Goal: Transaction & Acquisition: Purchase product/service

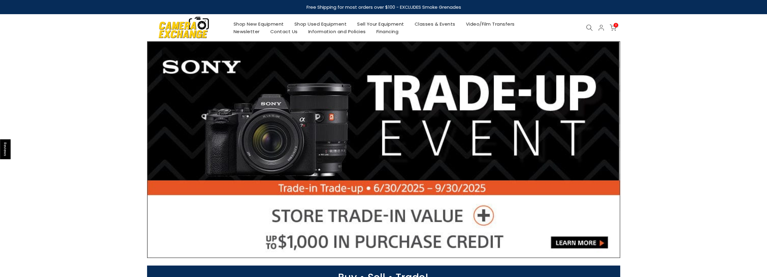
click at [592, 25] on icon at bounding box center [589, 27] width 7 height 7
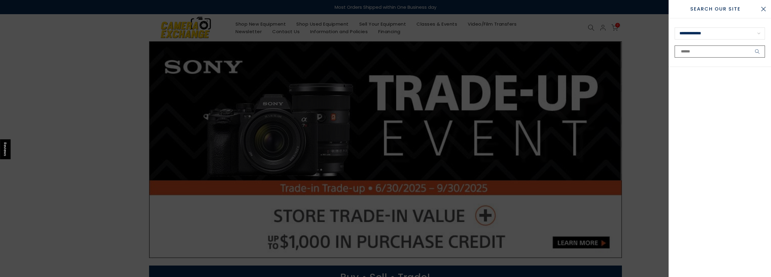
click at [694, 51] on input "text" at bounding box center [720, 51] width 90 height 12
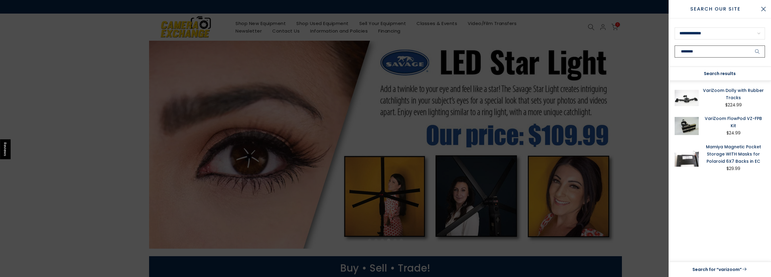
type input "********"
click at [730, 93] on link "VariZoom Dolly with Rubber Tracks" at bounding box center [733, 94] width 63 height 14
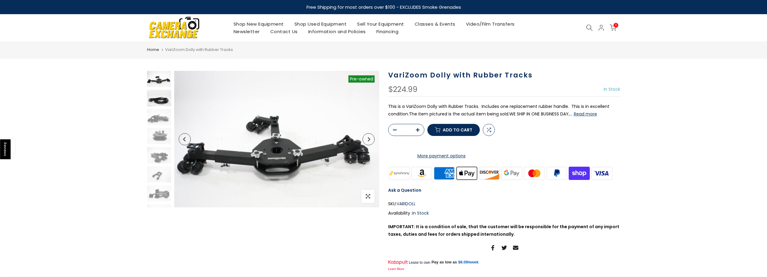
click at [156, 97] on img at bounding box center [159, 98] width 24 height 16
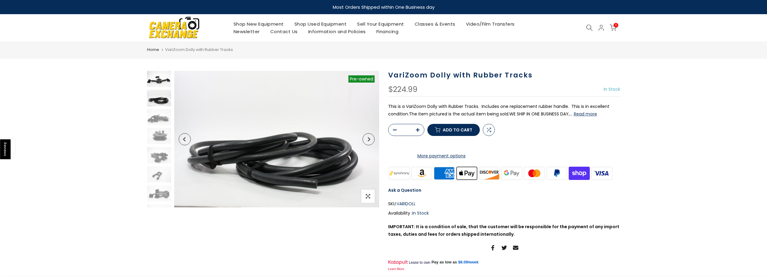
click at [164, 82] on img at bounding box center [159, 79] width 24 height 16
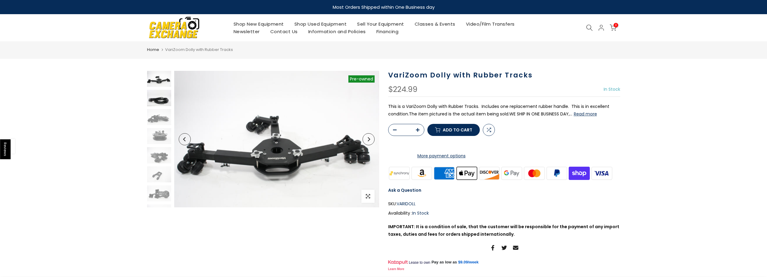
click at [161, 105] on img at bounding box center [159, 98] width 24 height 16
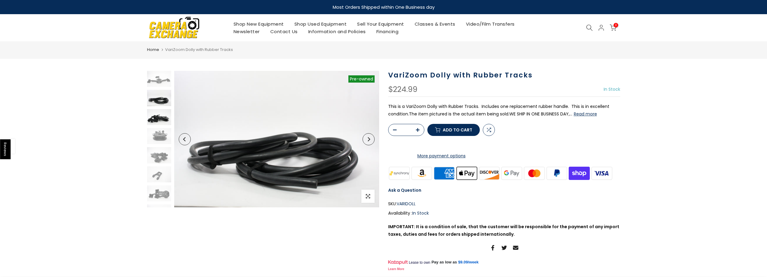
click at [159, 124] on img at bounding box center [159, 117] width 24 height 16
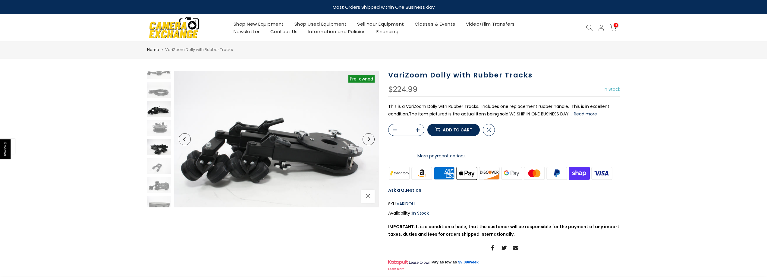
click at [153, 144] on img at bounding box center [159, 147] width 24 height 16
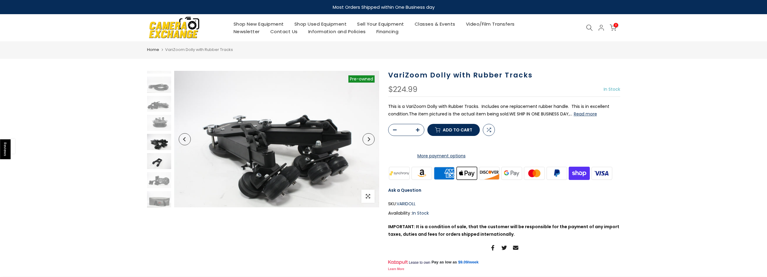
click at [152, 157] on img at bounding box center [159, 161] width 24 height 16
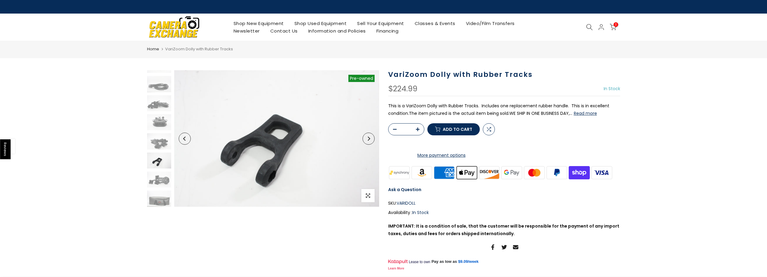
click at [164, 164] on img at bounding box center [159, 160] width 24 height 16
click at [163, 177] on img at bounding box center [159, 179] width 24 height 16
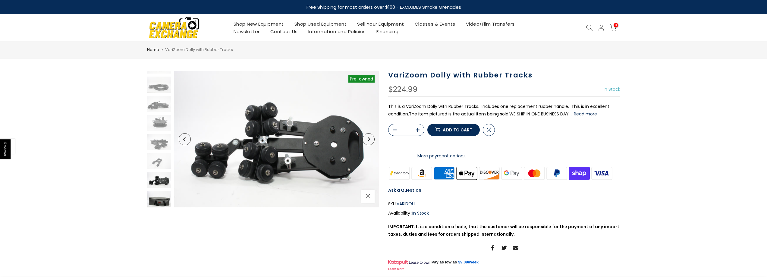
click at [159, 200] on img at bounding box center [159, 199] width 24 height 16
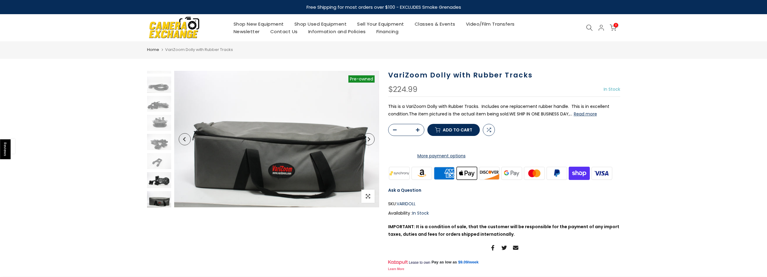
click at [161, 173] on img at bounding box center [159, 180] width 24 height 16
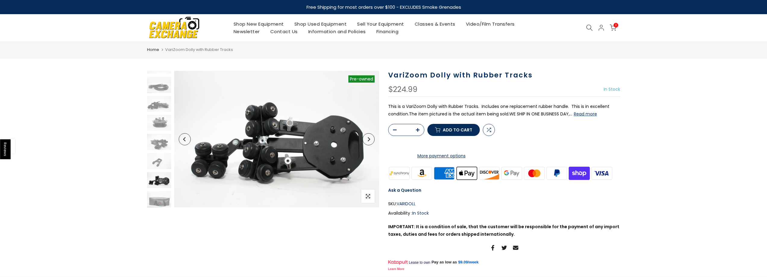
click at [156, 150] on div at bounding box center [159, 133] width 26 height 150
click at [160, 135] on img at bounding box center [159, 142] width 24 height 16
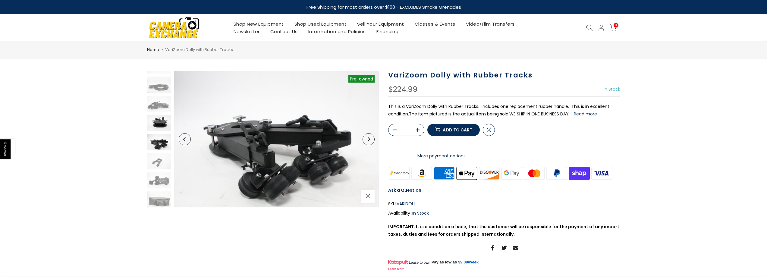
click at [164, 125] on img at bounding box center [159, 123] width 24 height 16
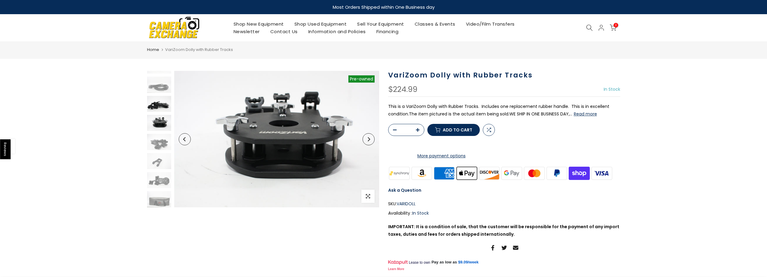
click at [161, 110] on img at bounding box center [159, 104] width 24 height 16
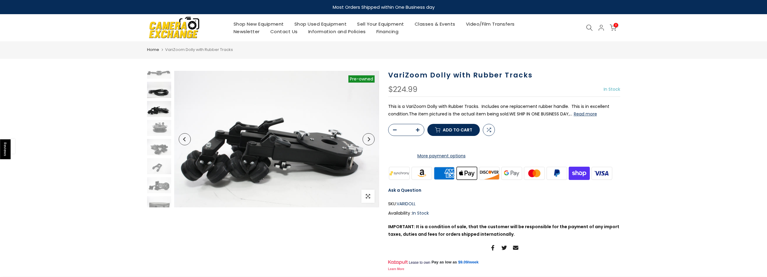
click at [154, 91] on img at bounding box center [159, 90] width 24 height 16
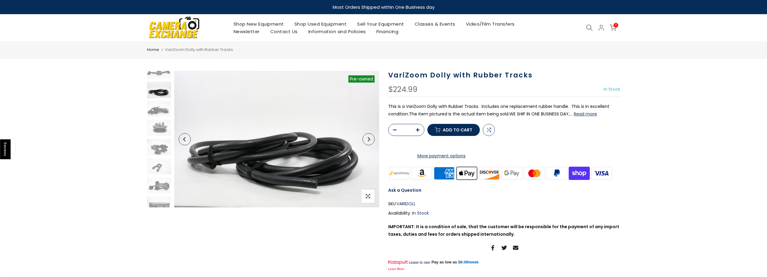
scroll to position [0, 0]
click at [158, 78] on img at bounding box center [159, 79] width 24 height 16
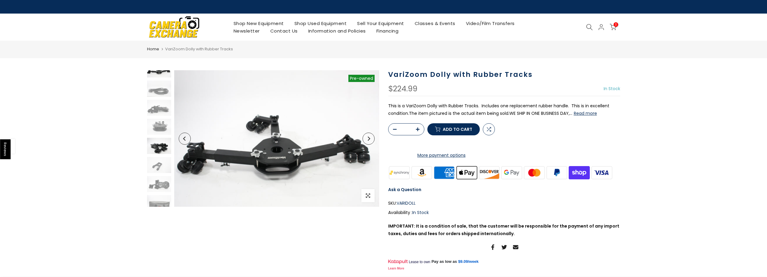
scroll to position [13, 0]
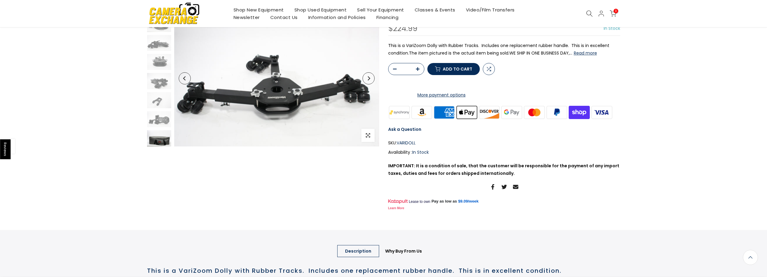
click at [166, 145] on img at bounding box center [159, 138] width 24 height 16
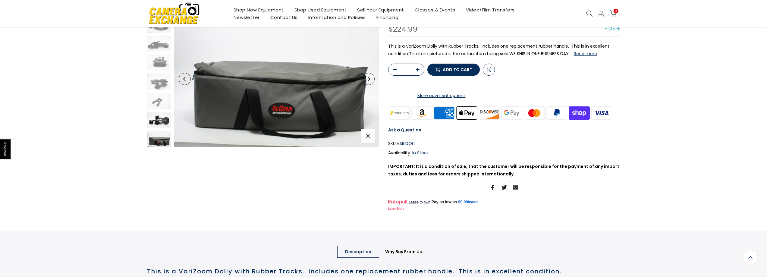
scroll to position [61, 0]
click at [161, 121] on img at bounding box center [159, 119] width 24 height 16
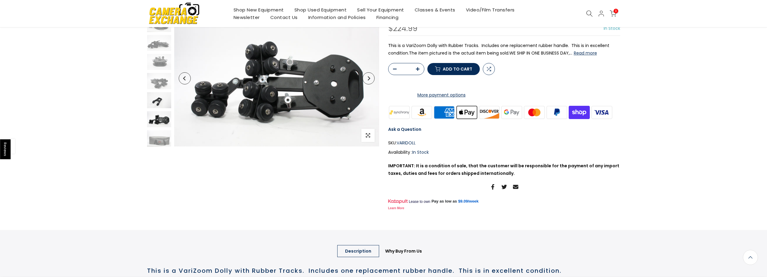
click at [163, 99] on img at bounding box center [159, 100] width 24 height 16
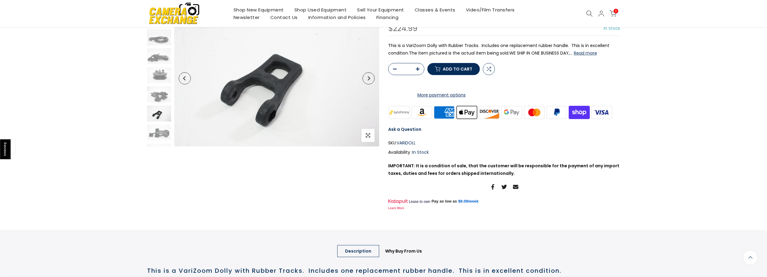
scroll to position [13, 0]
click at [166, 90] on div at bounding box center [159, 72] width 26 height 150
click at [162, 79] on img at bounding box center [159, 75] width 24 height 16
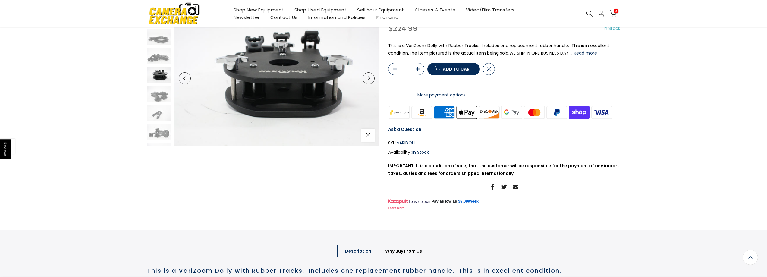
scroll to position [13, 0]
click at [167, 57] on img at bounding box center [159, 62] width 24 height 16
click at [161, 50] on img at bounding box center [159, 43] width 24 height 16
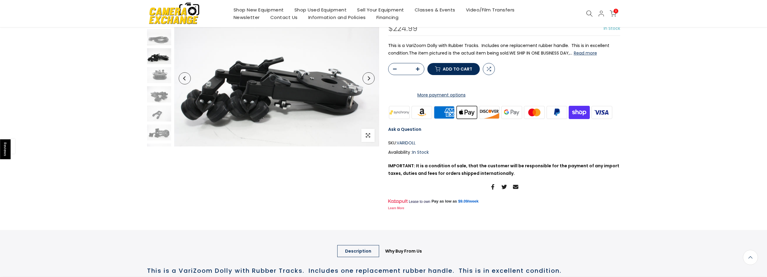
scroll to position [8, 0]
click at [161, 42] on img at bounding box center [159, 48] width 24 height 16
click at [161, 36] on img at bounding box center [159, 29] width 24 height 16
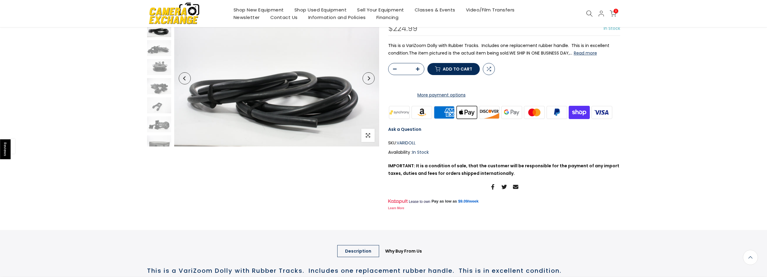
scroll to position [0, 0]
click at [162, 79] on img at bounding box center [159, 75] width 24 height 16
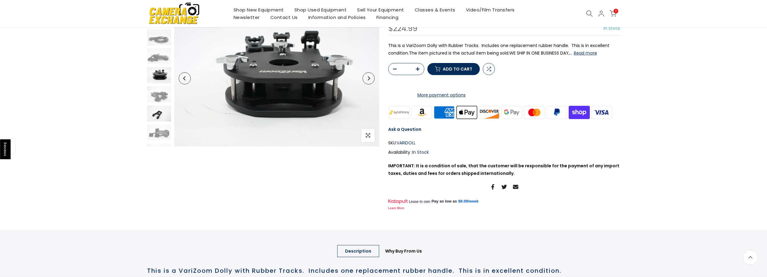
scroll to position [13, 0]
click at [163, 107] on img at bounding box center [159, 100] width 24 height 16
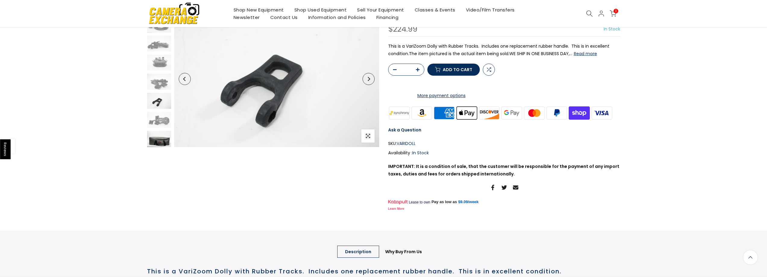
scroll to position [61, 0]
click at [164, 131] on img at bounding box center [159, 138] width 24 height 16
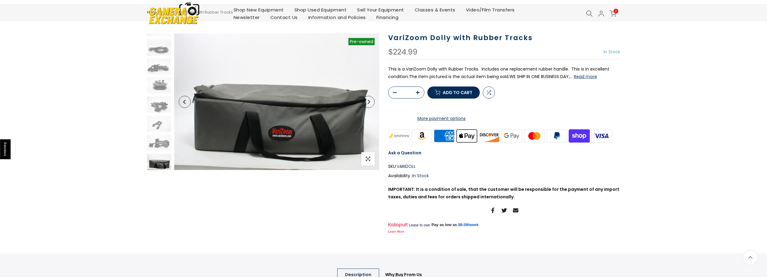
scroll to position [0, 0]
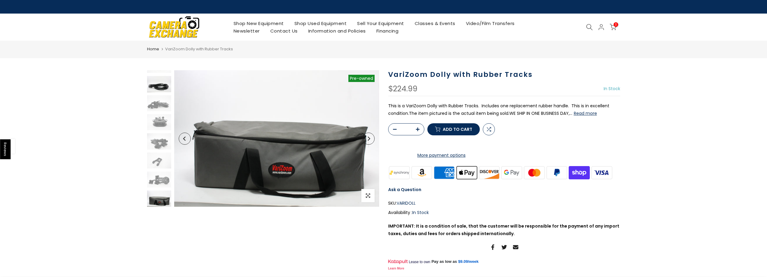
click at [166, 90] on img at bounding box center [159, 84] width 24 height 16
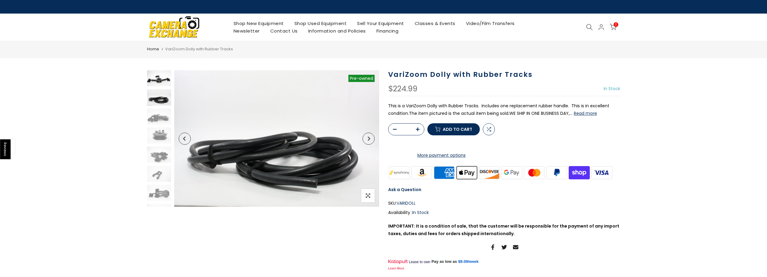
click at [161, 85] on img at bounding box center [159, 78] width 24 height 16
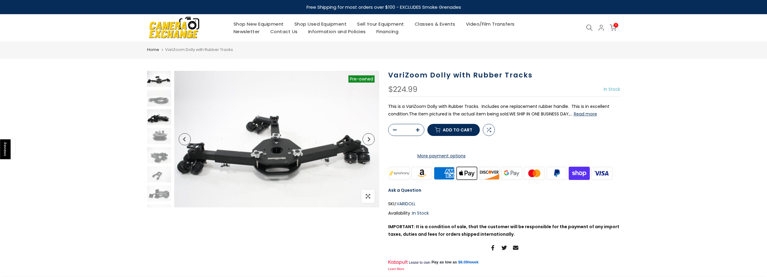
click at [159, 110] on img at bounding box center [159, 117] width 24 height 16
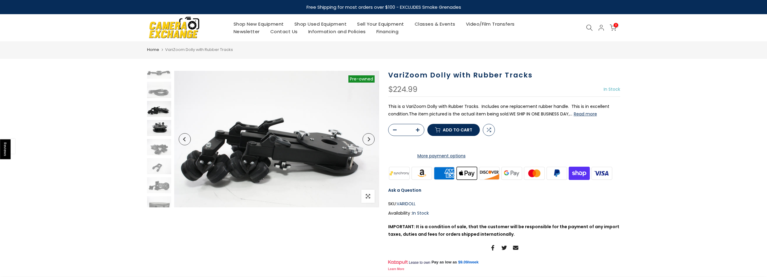
click at [154, 130] on img at bounding box center [159, 128] width 24 height 16
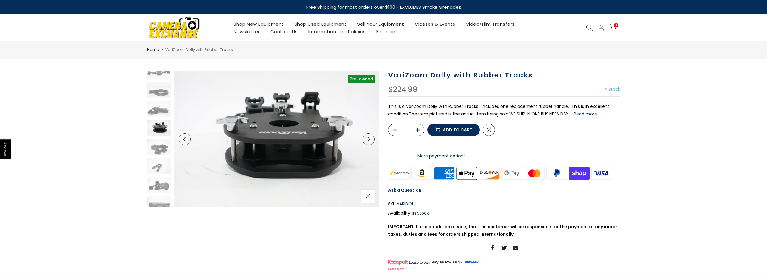
scroll to position [13, 0]
click at [158, 151] on div at bounding box center [159, 133] width 26 height 150
click at [158, 179] on img at bounding box center [159, 180] width 24 height 16
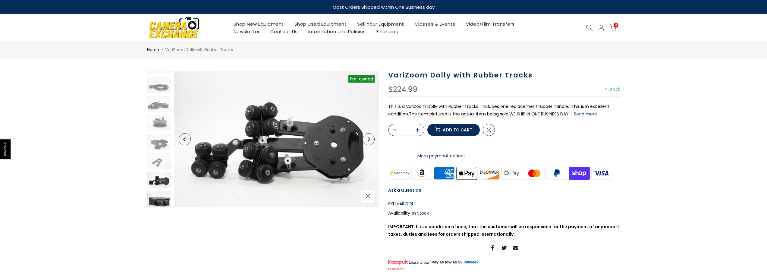
click at [156, 199] on img at bounding box center [159, 199] width 24 height 16
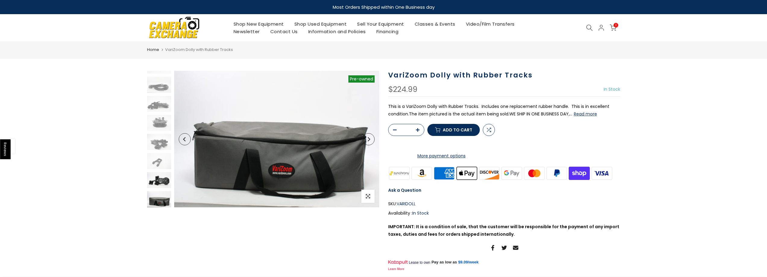
click at [158, 185] on img at bounding box center [159, 180] width 24 height 16
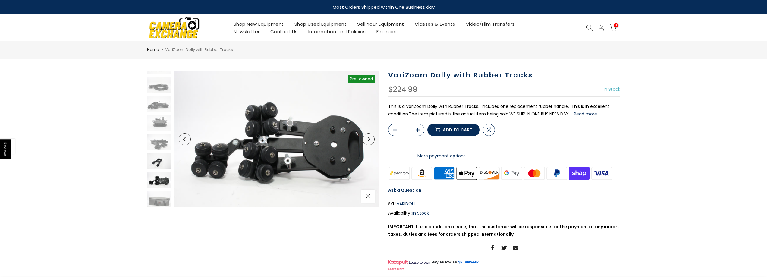
click at [157, 169] on img at bounding box center [159, 161] width 24 height 16
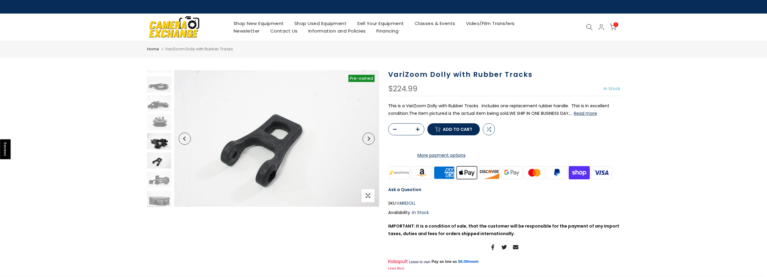
click at [157, 146] on img at bounding box center [159, 141] width 24 height 16
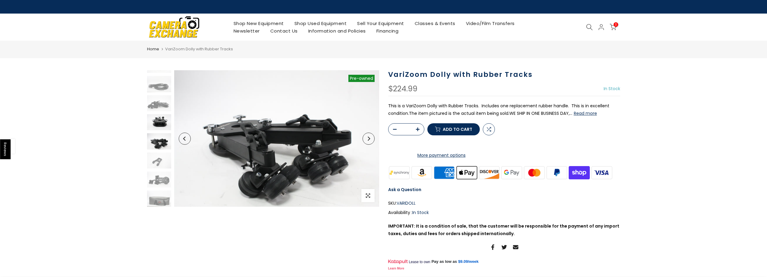
click at [164, 127] on img at bounding box center [159, 122] width 24 height 16
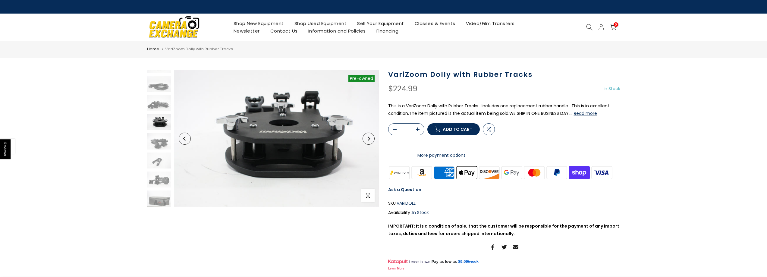
click at [164, 92] on div at bounding box center [159, 132] width 26 height 150
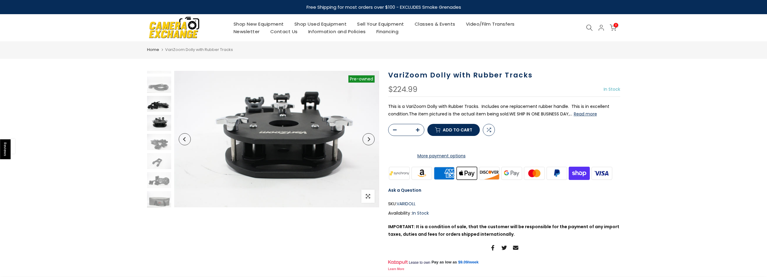
click at [161, 100] on img at bounding box center [159, 104] width 24 height 16
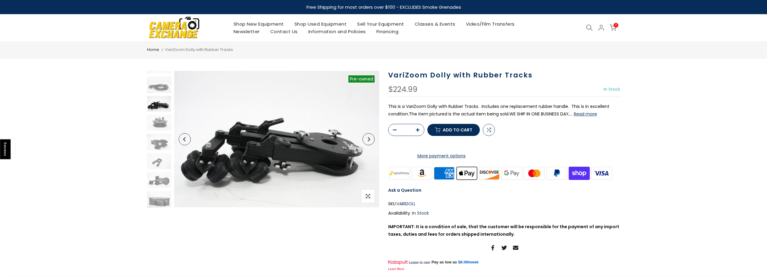
scroll to position [8, 0]
